Goal: Information Seeking & Learning: Check status

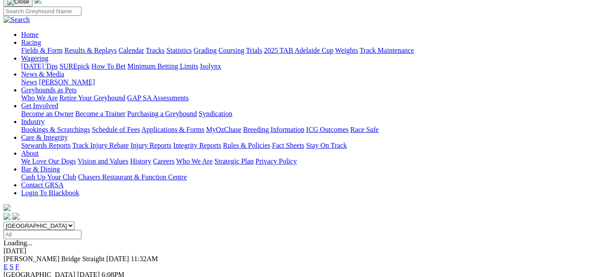
scroll to position [88, 0]
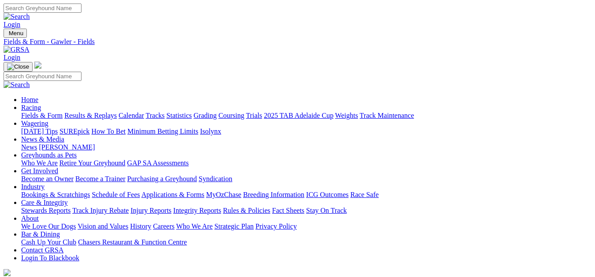
click at [111, 112] on link "Results & Replays" at bounding box center [90, 115] width 52 height 7
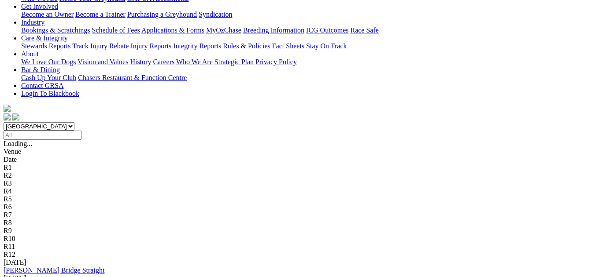
scroll to position [182, 0]
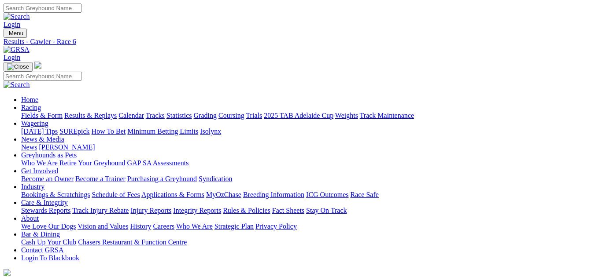
drag, startPoint x: 239, startPoint y: 147, endPoint x: 283, endPoint y: 145, distance: 44.0
